Goal: Information Seeking & Learning: Learn about a topic

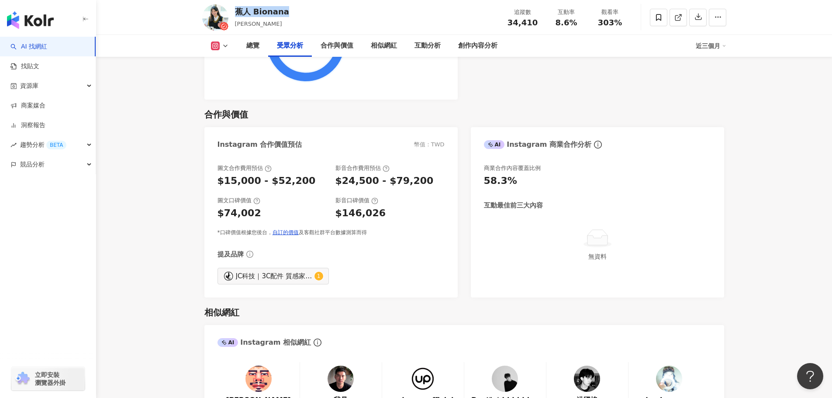
scroll to position [1136, 0]
click at [226, 45] on icon at bounding box center [225, 45] width 7 height 7
click at [230, 99] on button "YouTube" at bounding box center [234, 102] width 52 height 12
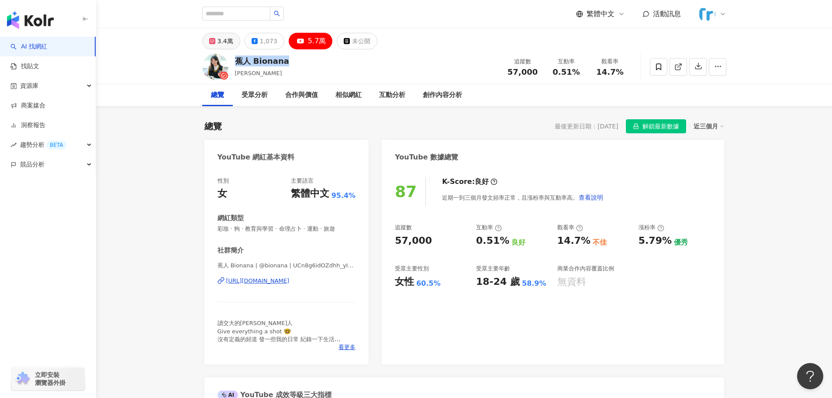
click at [229, 45] on div "3.4萬" at bounding box center [226, 41] width 16 height 12
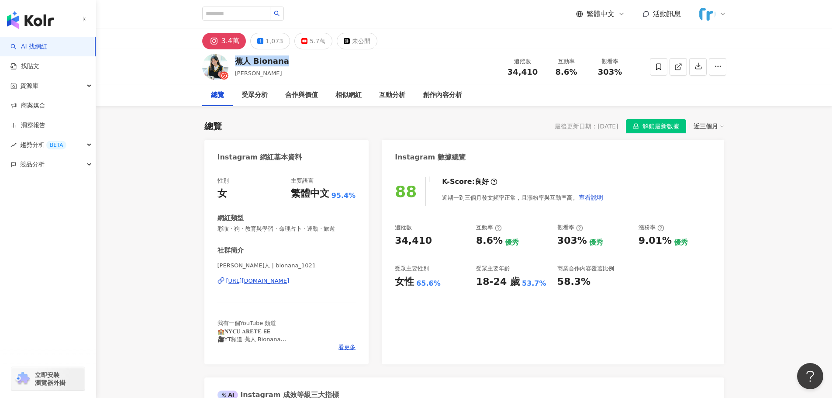
click at [264, 280] on div "[URL][DOMAIN_NAME]" at bounding box center [257, 281] width 63 height 8
click at [479, 125] on div "總覽 最後更新日期：[DATE] 解鎖最新數據 近三個月" at bounding box center [465, 126] width 520 height 14
click at [304, 37] on button "5.7萬" at bounding box center [314, 41] width 38 height 17
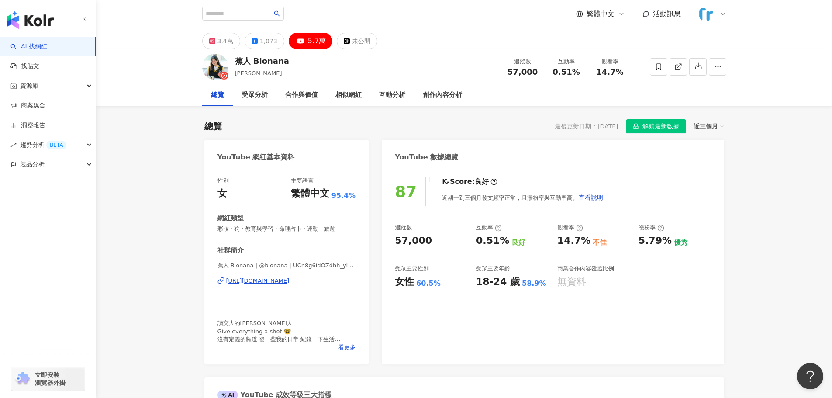
click at [254, 284] on div "[URL][DOMAIN_NAME]" at bounding box center [257, 281] width 63 height 8
